Goal: Contribute content

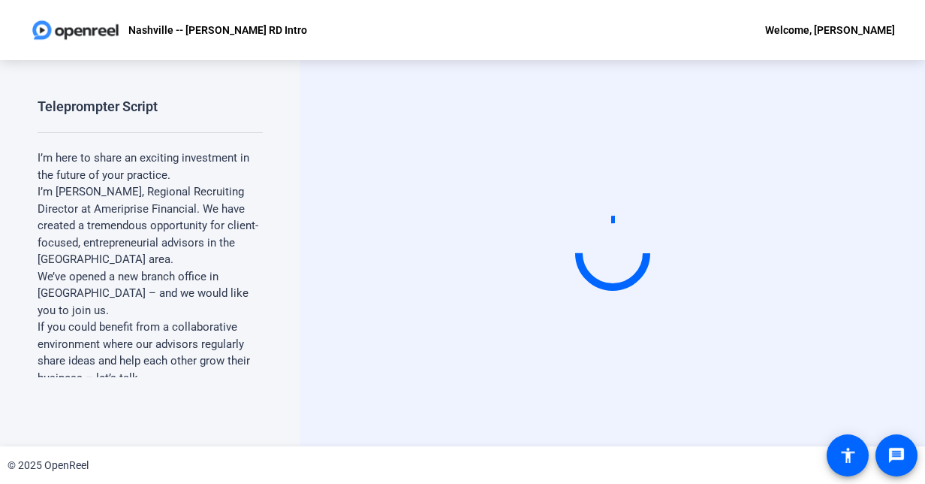
scroll to position [549, 0]
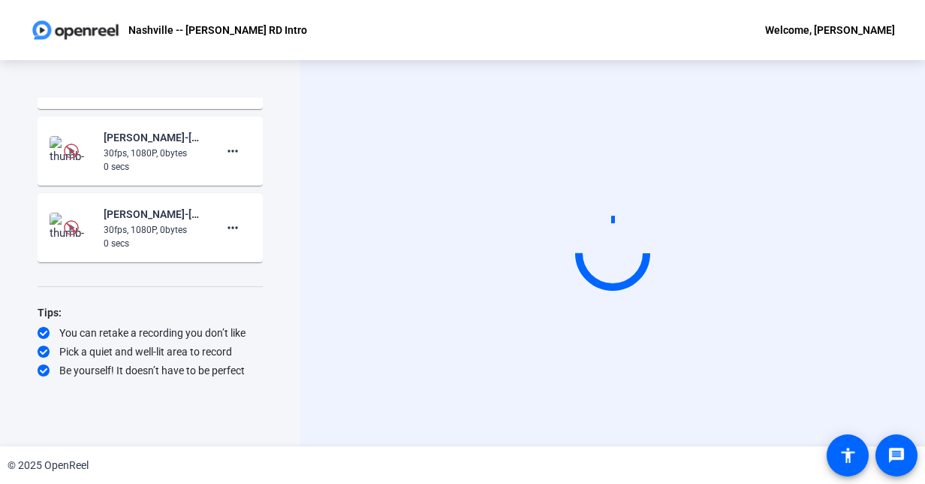
click at [308, 297] on div "Start Recording" at bounding box center [612, 253] width 625 height 386
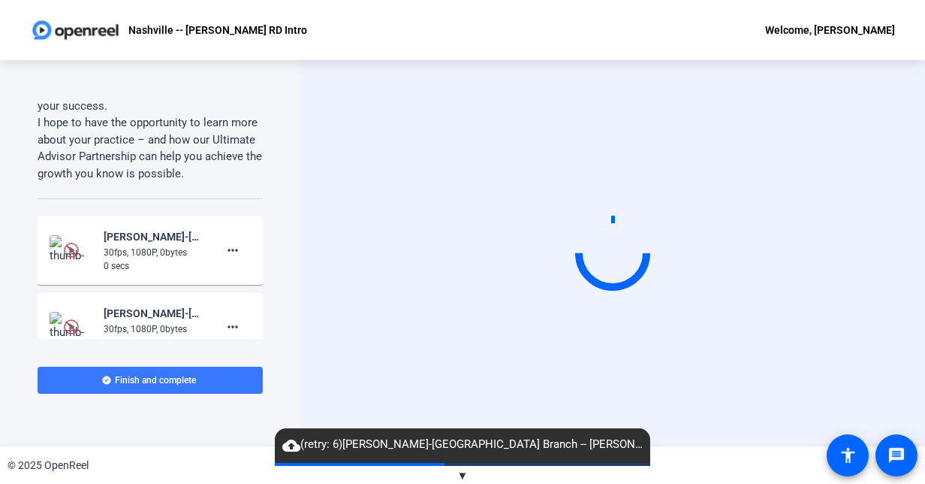
scroll to position [664, 0]
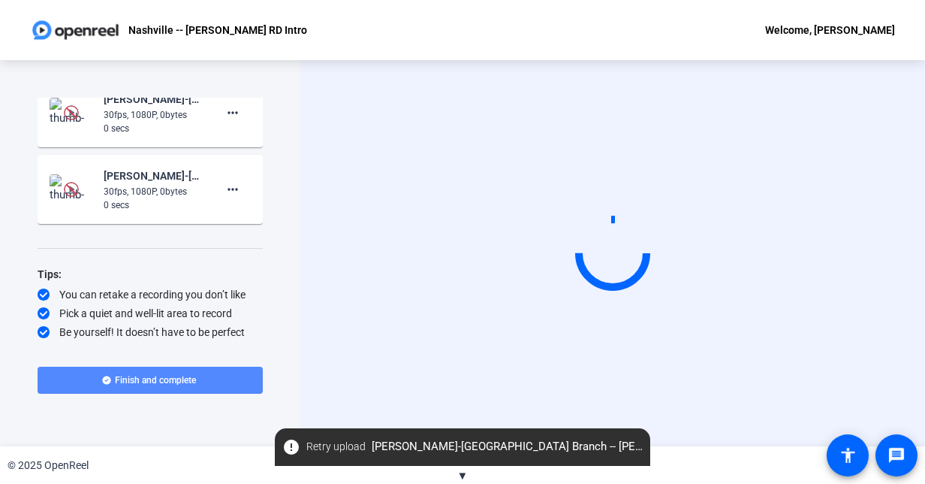
click at [122, 385] on span "Finish and complete" at bounding box center [155, 380] width 81 height 12
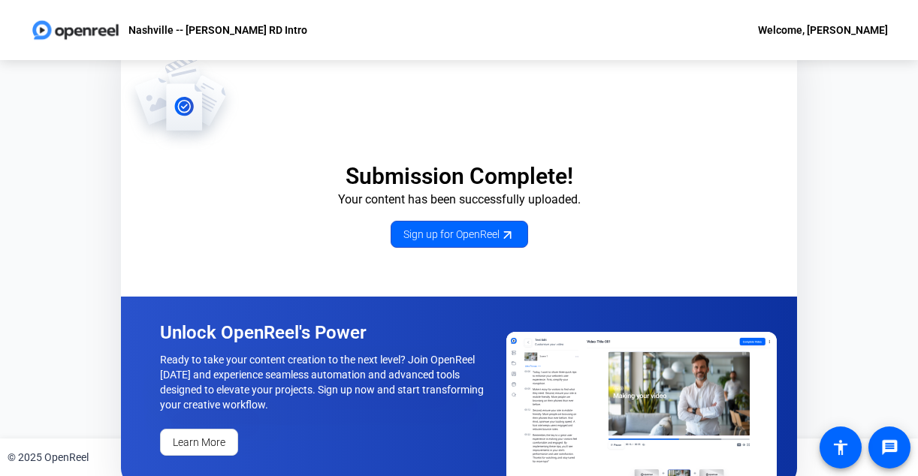
scroll to position [13, 0]
